Goal: Navigation & Orientation: Find specific page/section

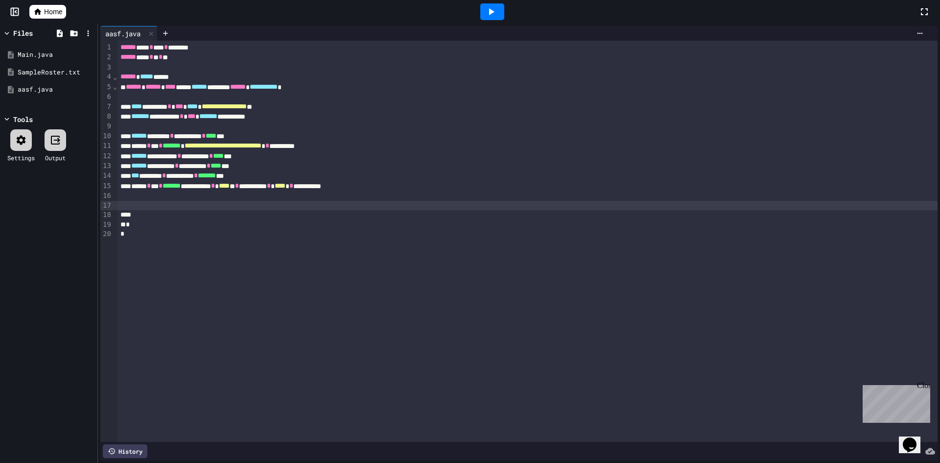
click at [228, 205] on div at bounding box center [528, 206] width 820 height 10
click at [38, 9] on icon at bounding box center [37, 11] width 7 height 6
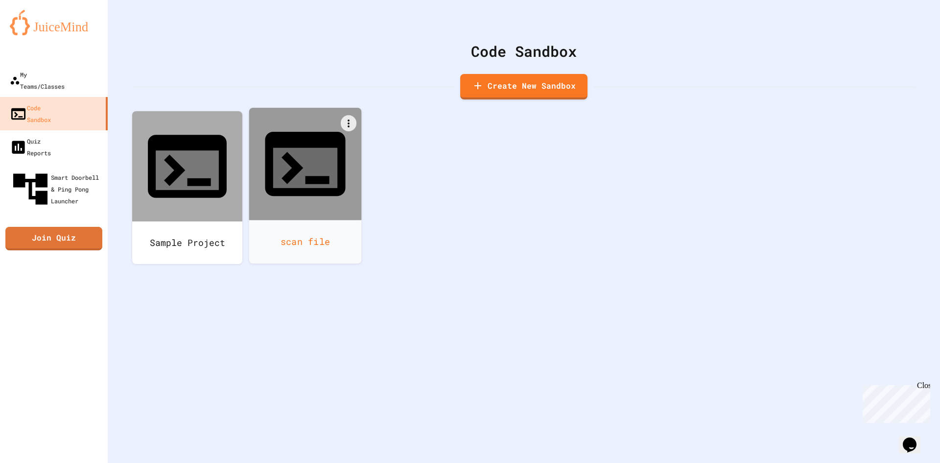
click at [274, 161] on div at bounding box center [305, 164] width 113 height 113
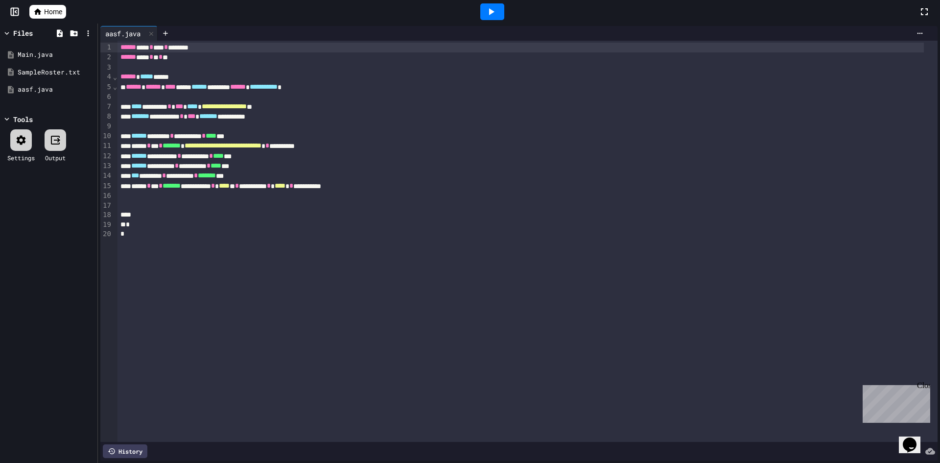
click at [49, 12] on span "Home" at bounding box center [53, 12] width 18 height 10
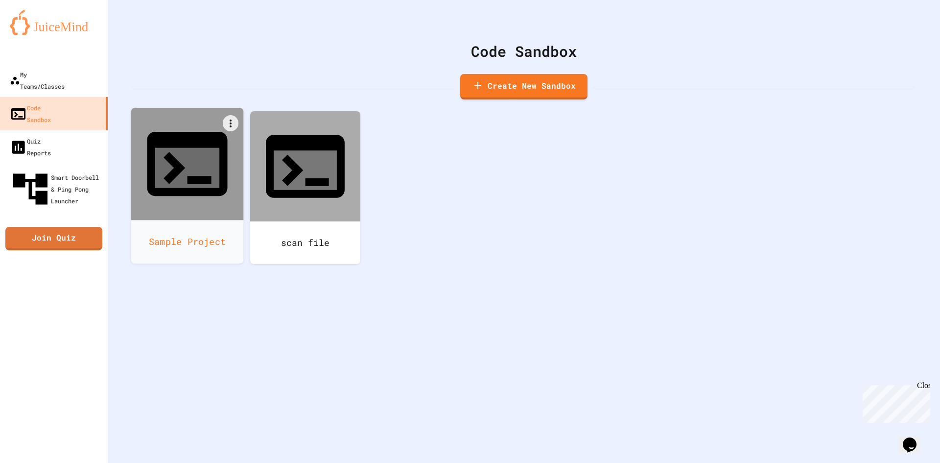
click at [226, 220] on div "Sample Project" at bounding box center [187, 242] width 113 height 44
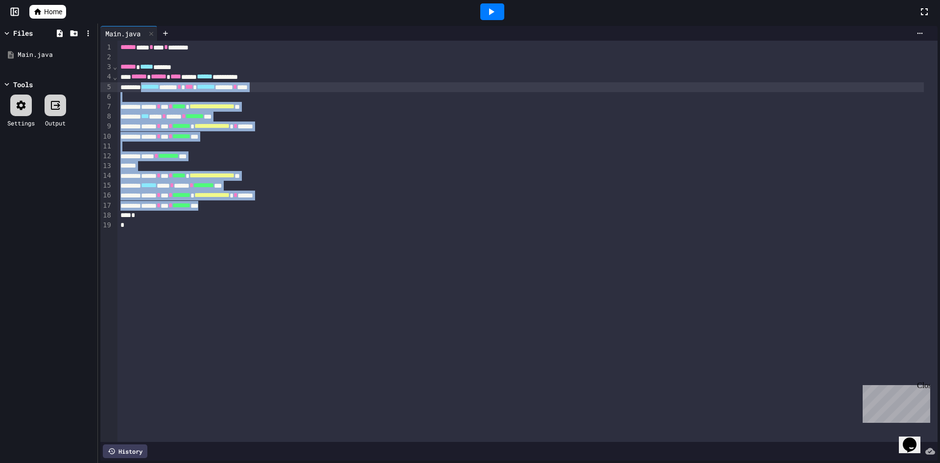
drag, startPoint x: 244, startPoint y: 204, endPoint x: 151, endPoint y: 91, distance: 146.8
click at [151, 91] on div "**********" at bounding box center [528, 241] width 820 height 401
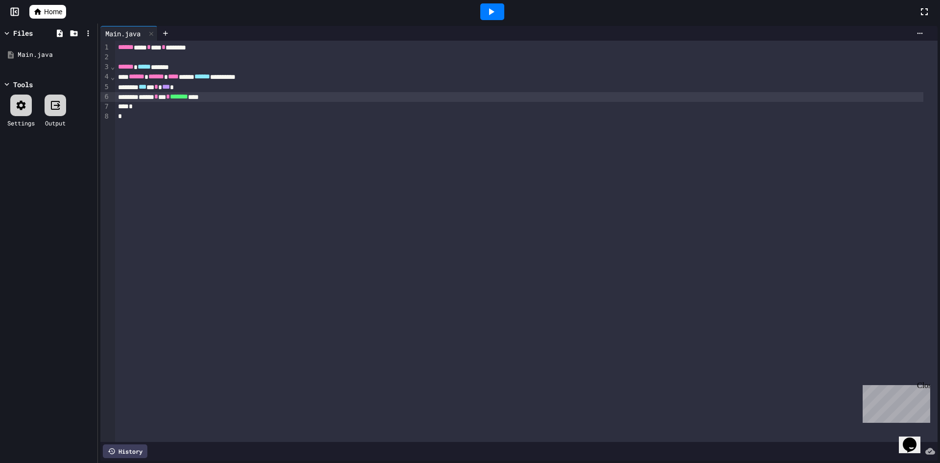
click at [495, 12] on icon at bounding box center [491, 12] width 12 height 12
